Goal: Information Seeking & Learning: Find specific fact

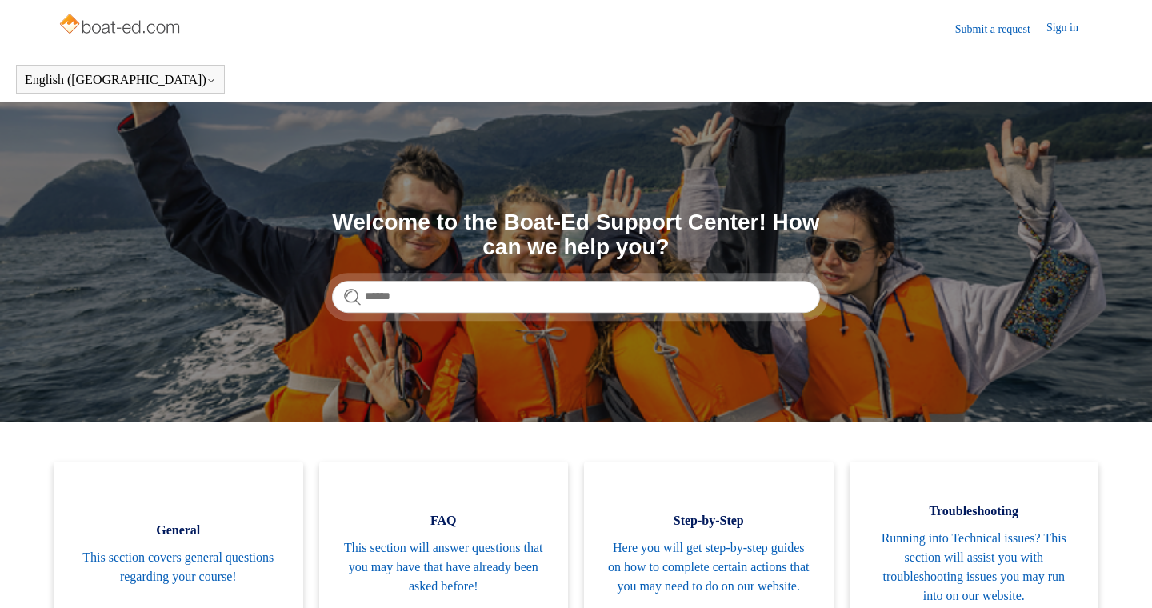
scroll to position [198, 0]
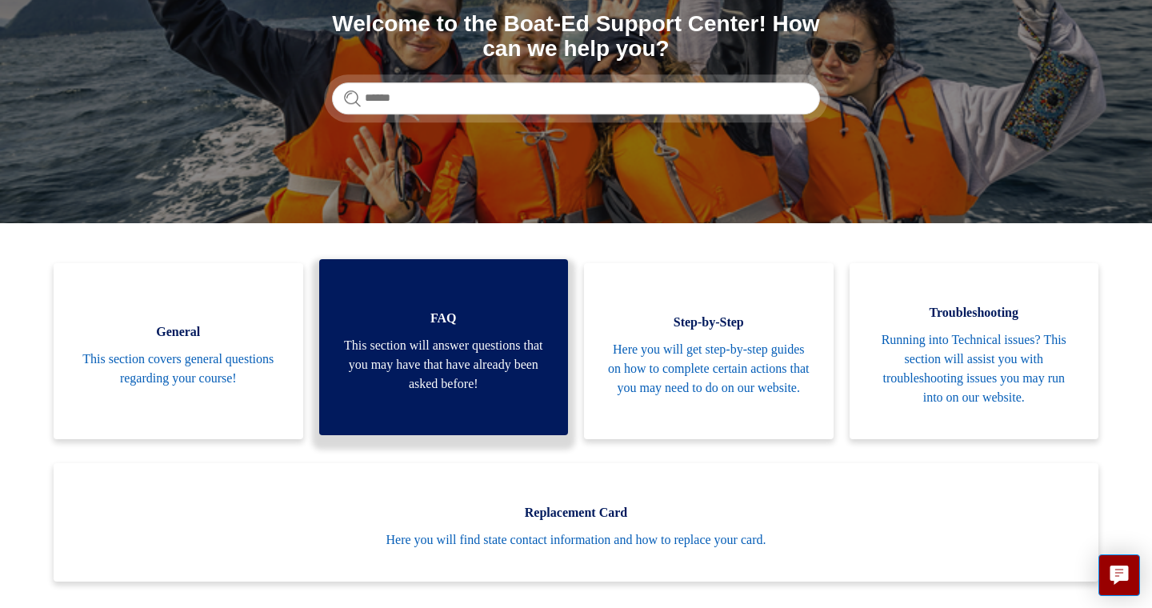
click at [472, 351] on span "This section will answer questions that you may have that have already been ask…" at bounding box center [444, 365] width 202 height 58
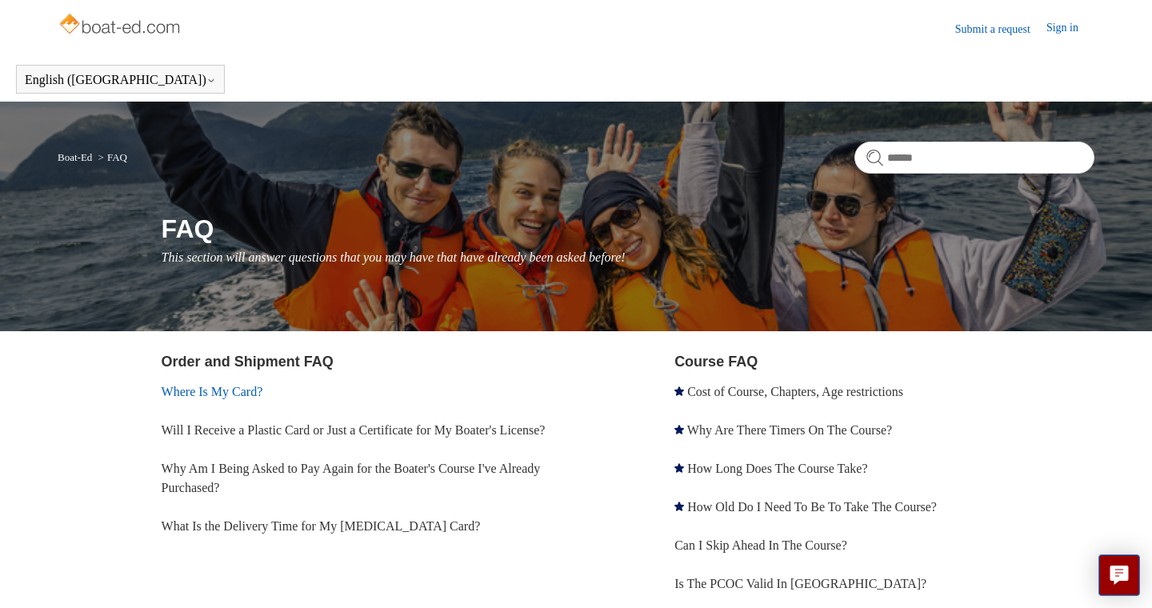
click at [249, 396] on link "Where Is My Card?" at bounding box center [213, 392] width 102 height 14
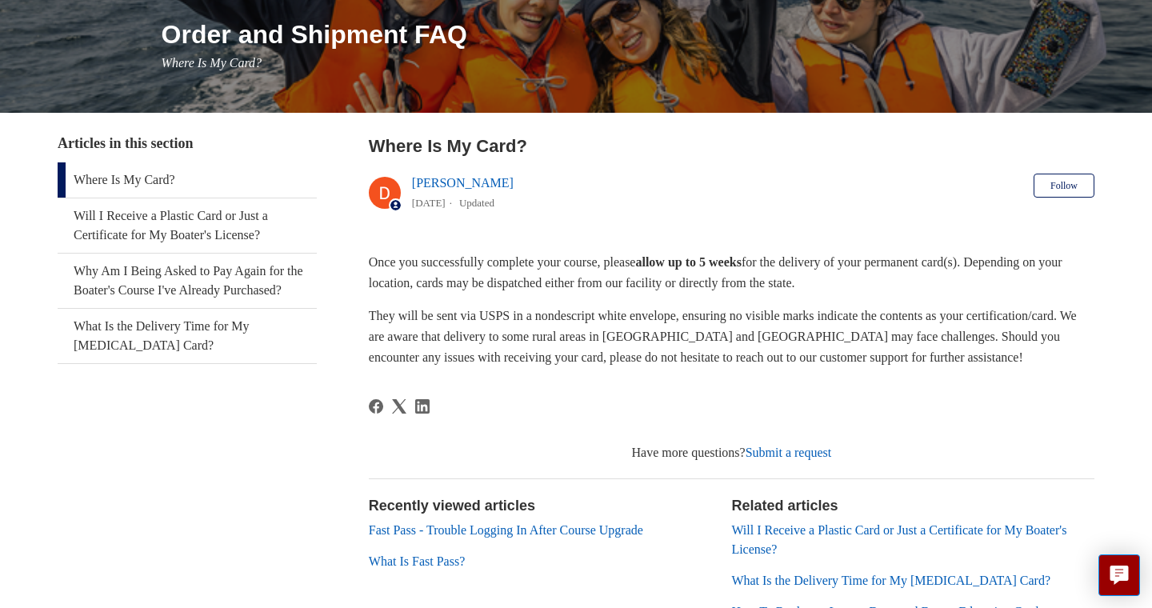
scroll to position [202, 0]
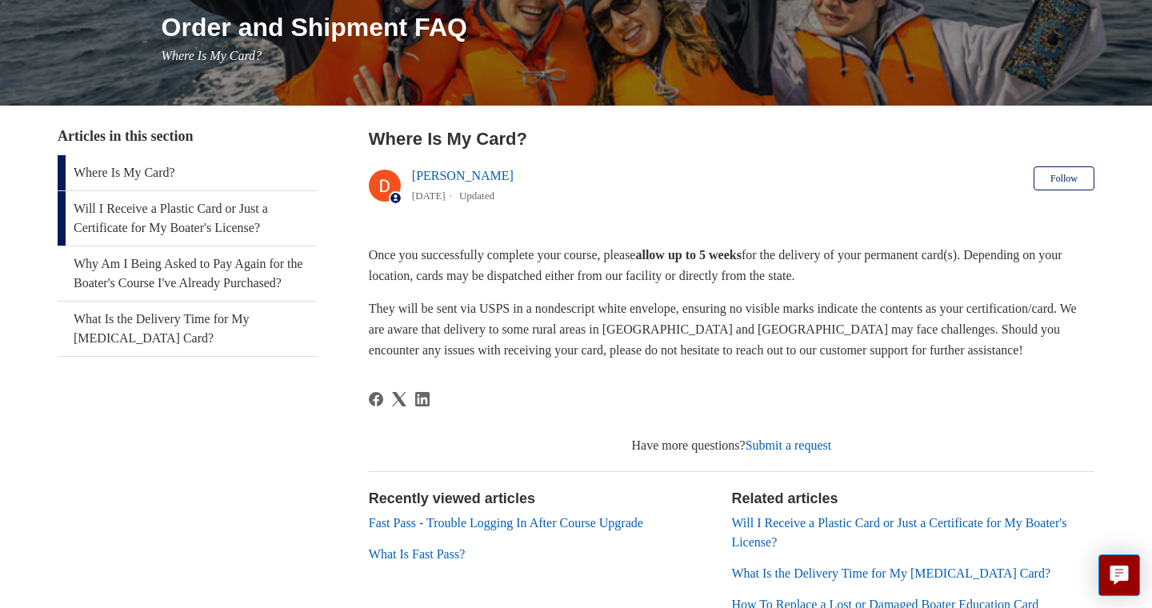
click at [237, 231] on link "Will I Receive a Plastic Card or Just a Certificate for My Boater's License?" at bounding box center [187, 218] width 259 height 54
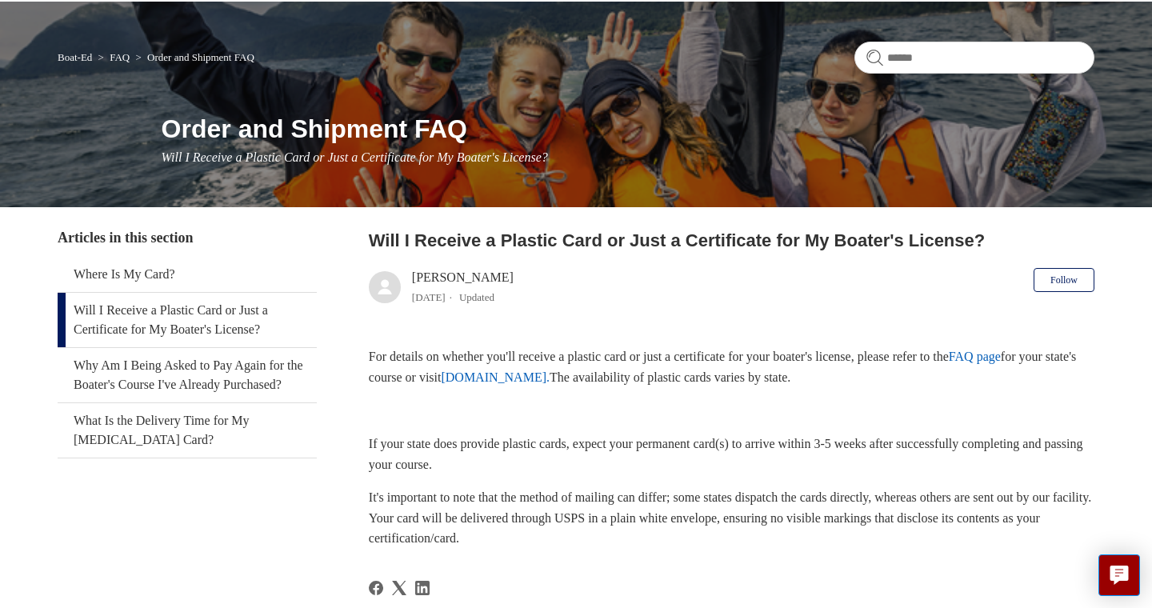
scroll to position [102, 0]
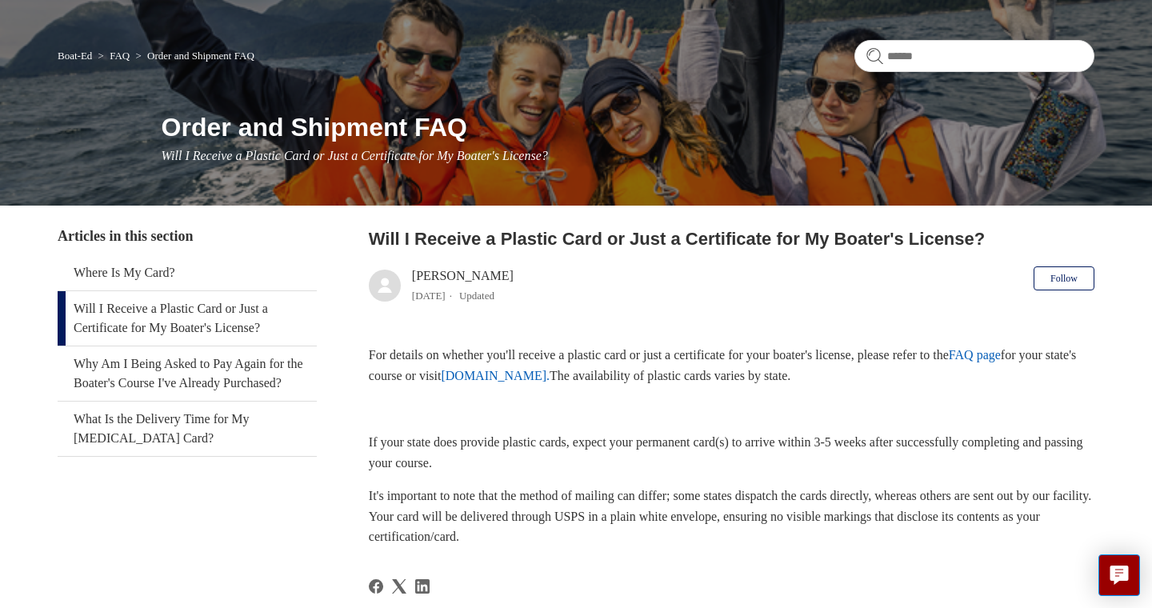
click at [1001, 357] on link "FAQ page" at bounding box center [975, 355] width 52 height 14
